Goal: Transaction & Acquisition: Download file/media

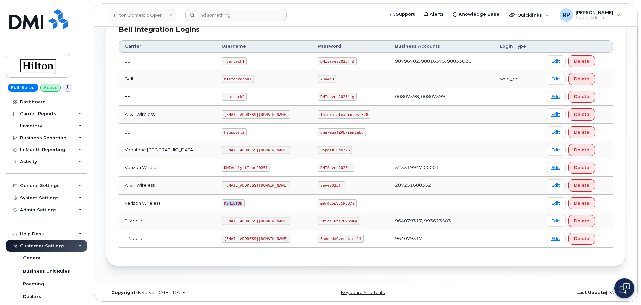
scroll to position [111, 0]
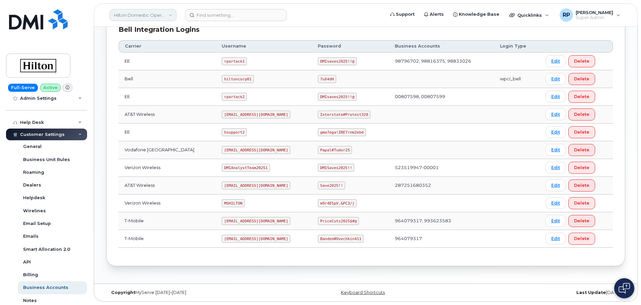
click at [143, 17] on link "Hilton Domestic Operating Company Inc" at bounding box center [142, 15] width 67 height 12
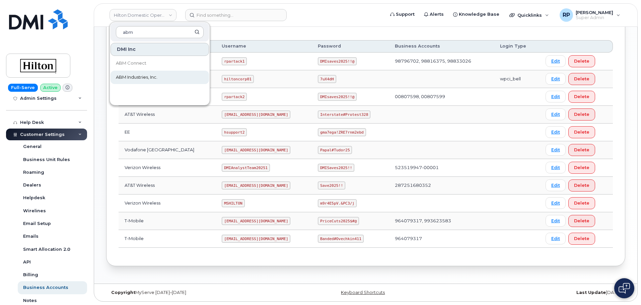
type input "abm"
click at [150, 78] on span "ABM Industries, Inc." at bounding box center [137, 77] width 42 height 7
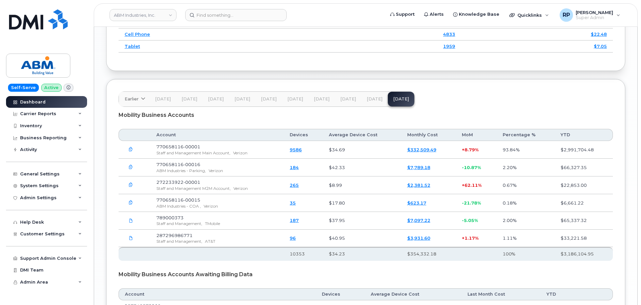
scroll to position [1021, 0]
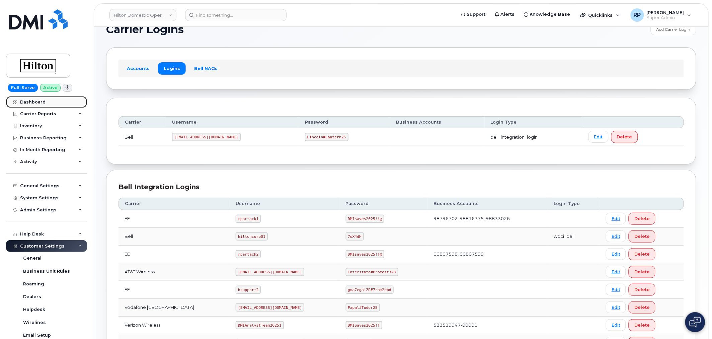
click at [35, 103] on div "Dashboard" at bounding box center [32, 101] width 25 height 5
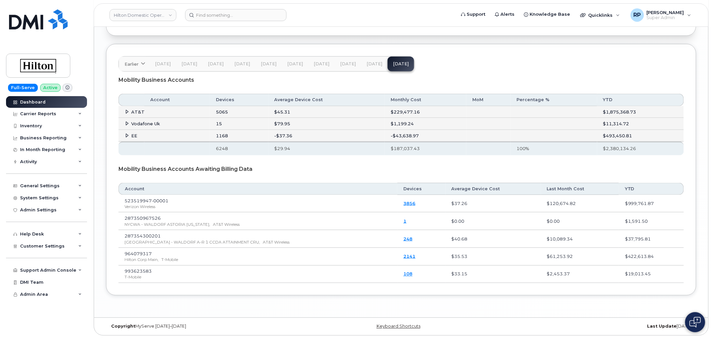
scroll to position [1107, 0]
click at [125, 136] on span at bounding box center [127, 135] width 5 height 5
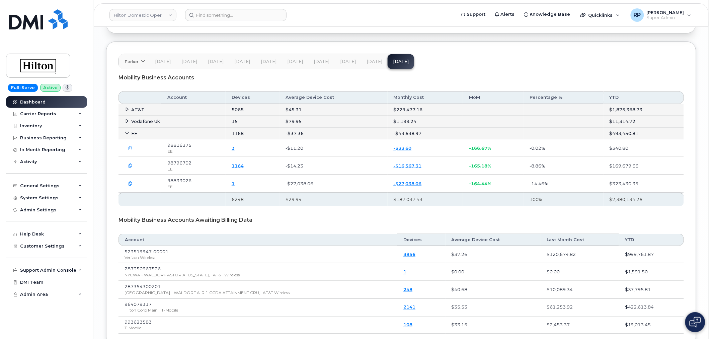
click at [131, 183] on icon "button" at bounding box center [131, 183] width 4 height 4
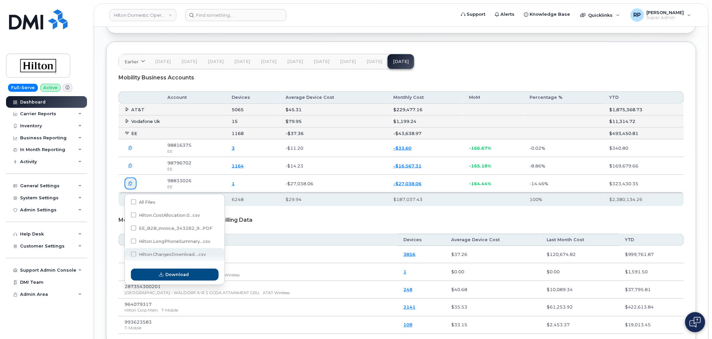
click at [164, 257] on span "Hilton.ChargesDownload....csv" at bounding box center [168, 255] width 75 height 5
checkbox input "true"
click at [175, 273] on span "Download" at bounding box center [177, 275] width 23 height 6
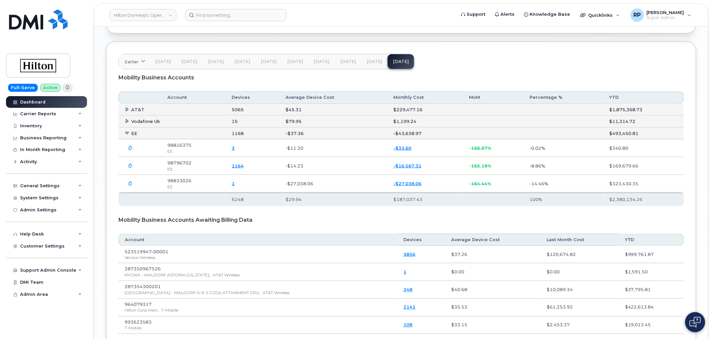
click at [133, 185] on button "button" at bounding box center [131, 183] width 12 height 12
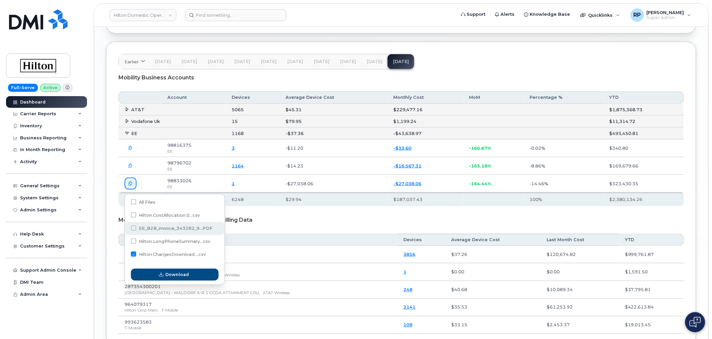
click at [135, 229] on span at bounding box center [133, 227] width 5 height 5
click at [126, 229] on input "EE_B2B_invoice_343282_9...PDF" at bounding box center [124, 228] width 3 height 3
checkbox input "true"
click at [132, 253] on span at bounding box center [133, 253] width 5 height 5
click at [126, 253] on input "Hilton.ChargesDownload....csv" at bounding box center [124, 254] width 3 height 3
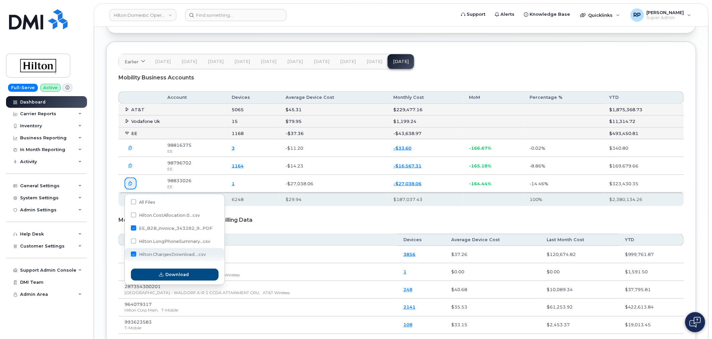
checkbox input "false"
click at [162, 276] on icon "button" at bounding box center [161, 275] width 4 height 4
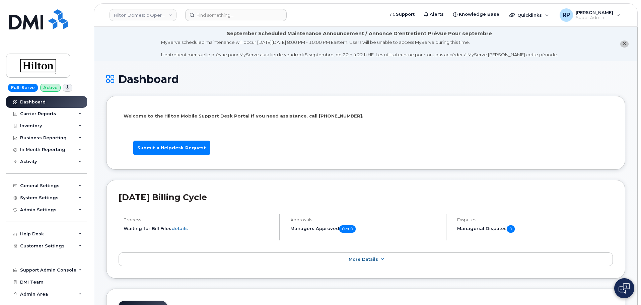
scroll to position [1095, 0]
